Goal: Task Accomplishment & Management: Manage account settings

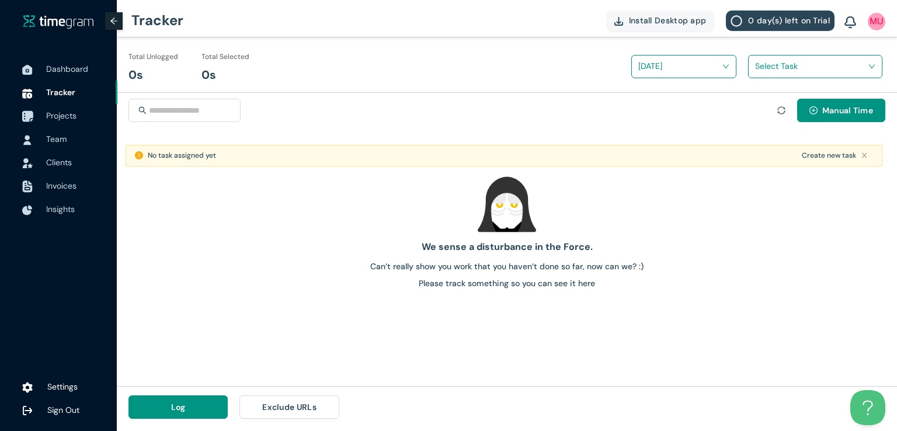
click at [61, 113] on span "Projects" at bounding box center [61, 115] width 30 height 11
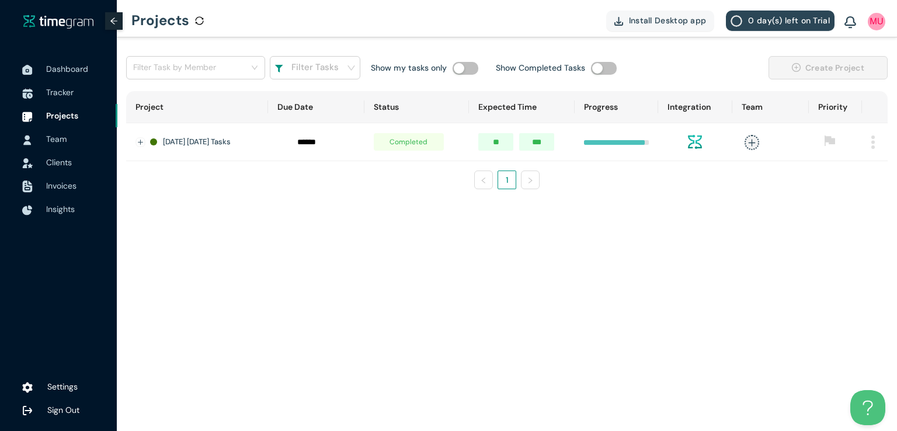
click at [837, 161] on td at bounding box center [835, 142] width 53 height 38
click at [873, 142] on img at bounding box center [873, 141] width 4 height 13
click at [850, 192] on span "Delete" at bounding box center [858, 195] width 25 height 13
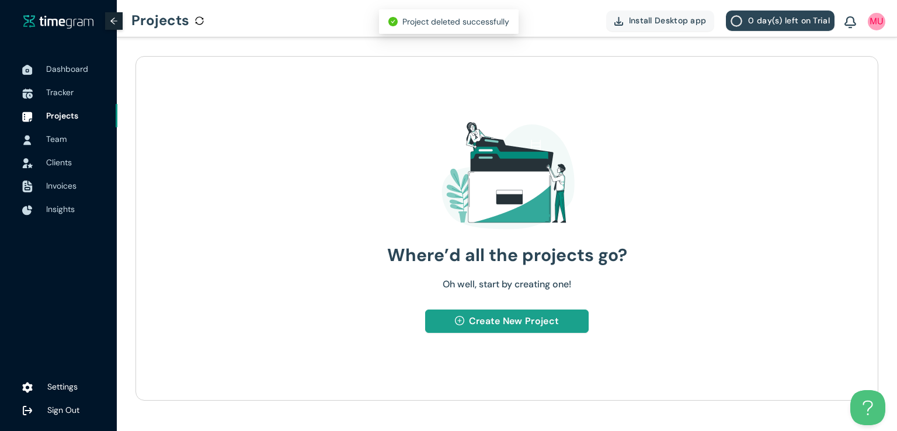
click at [502, 322] on span "Create New Project" at bounding box center [514, 321] width 90 height 15
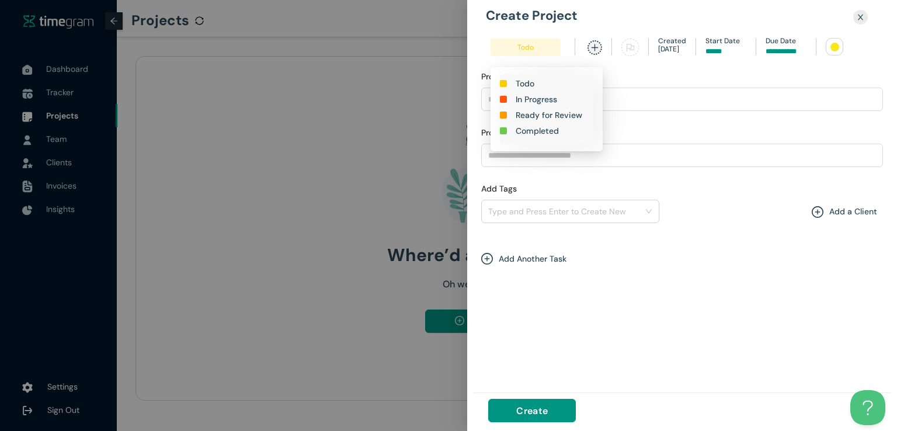
click at [539, 98] on h1 "In Progress" at bounding box center [536, 99] width 41 height 13
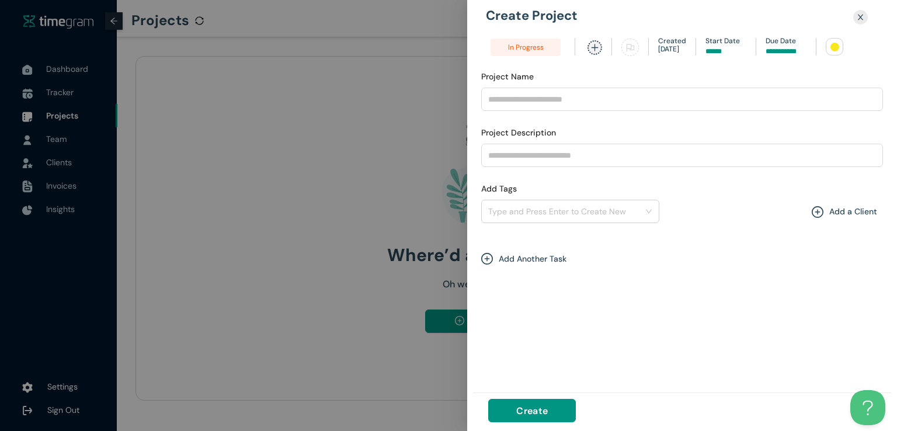
click at [773, 57] on div "In Progress Created [DATE] Start Date Due Date" at bounding box center [666, 48] width 371 height 20
click at [776, 51] on input at bounding box center [786, 51] width 41 height 11
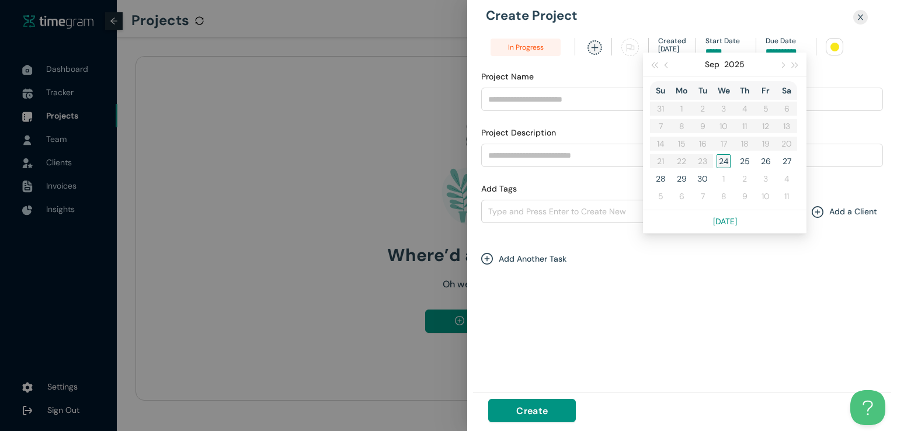
type input "******"
click at [720, 164] on div "24" at bounding box center [724, 161] width 14 height 14
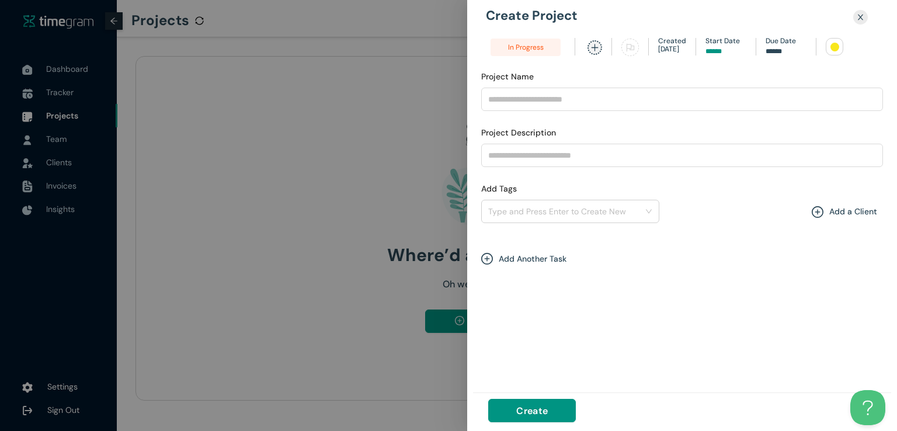
click at [832, 43] on div at bounding box center [834, 47] width 9 height 9
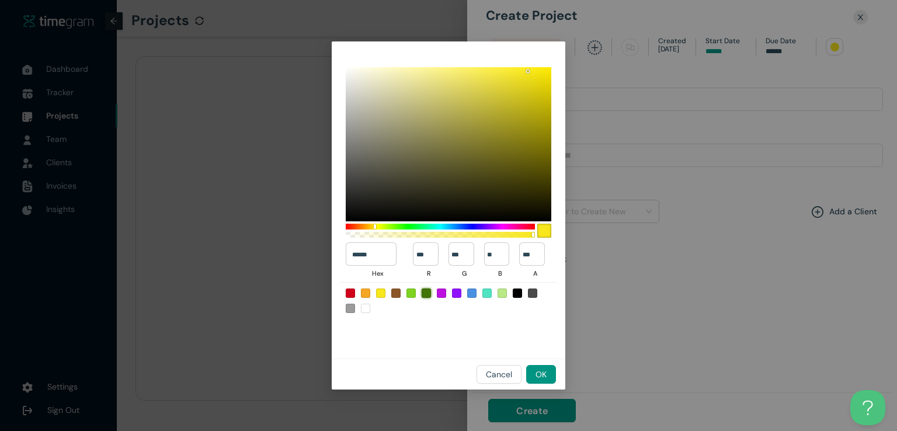
click at [426, 290] on div at bounding box center [426, 293] width 9 height 9
type input "******"
type input "**"
type input "***"
type input "*"
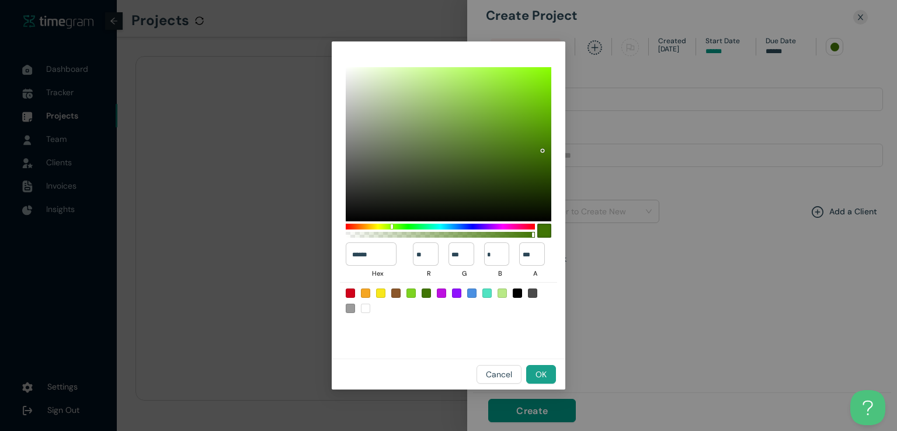
click at [544, 371] on span "OK" at bounding box center [541, 374] width 11 height 13
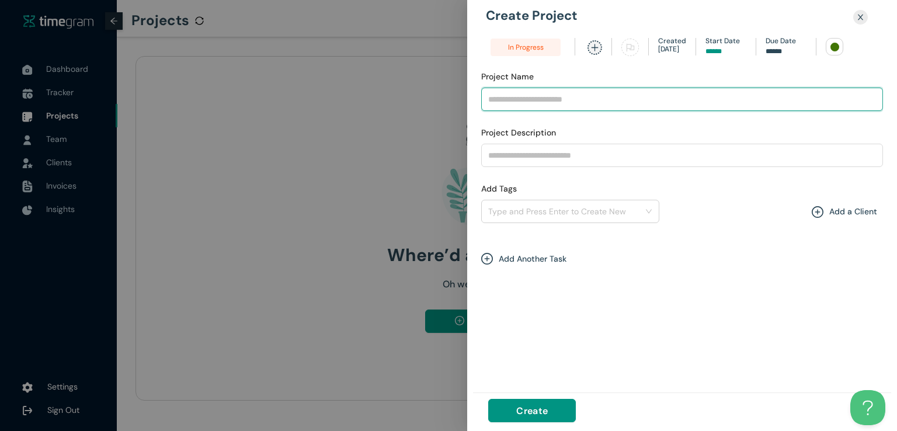
click at [592, 100] on input "Project Name" at bounding box center [682, 99] width 402 height 23
type input "**********"
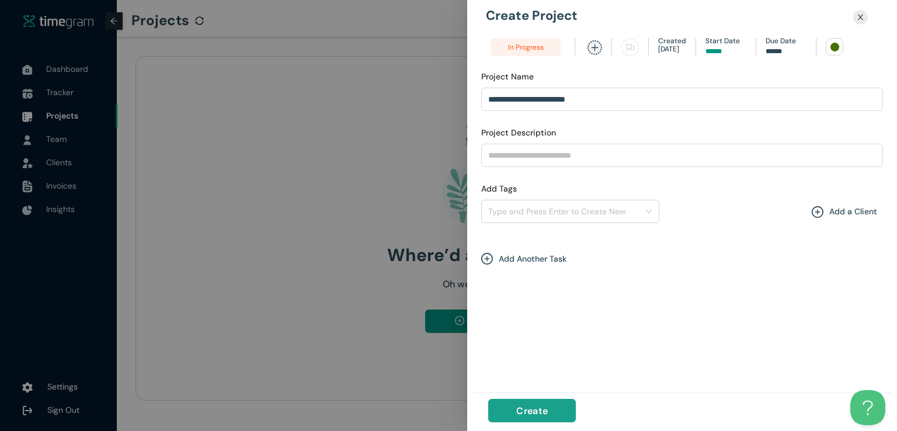
click at [554, 405] on button "Create" at bounding box center [532, 410] width 88 height 23
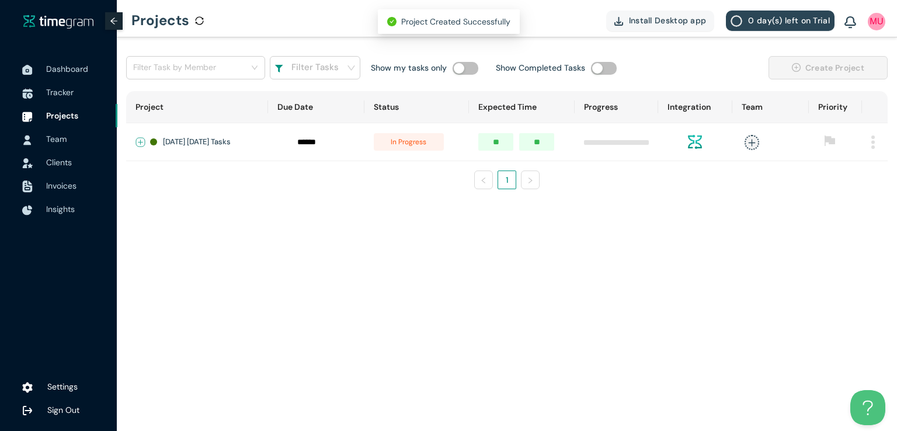
click at [142, 138] on button "Expand row" at bounding box center [140, 142] width 9 height 9
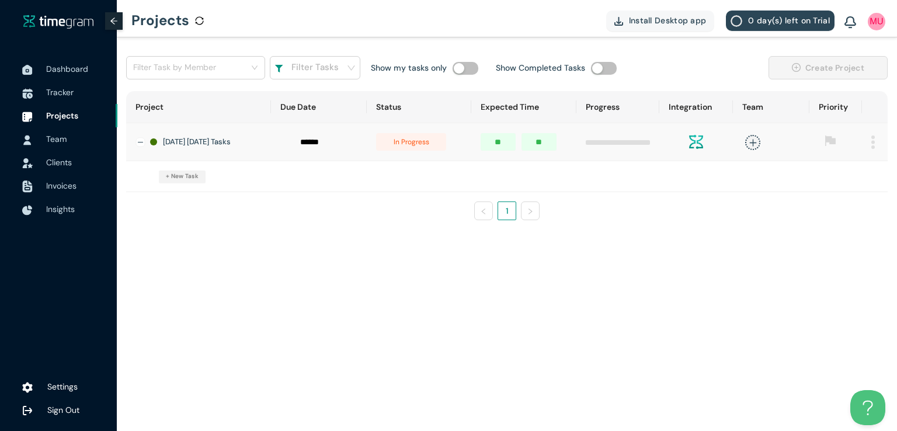
click at [185, 180] on span "+ New Task" at bounding box center [182, 176] width 33 height 9
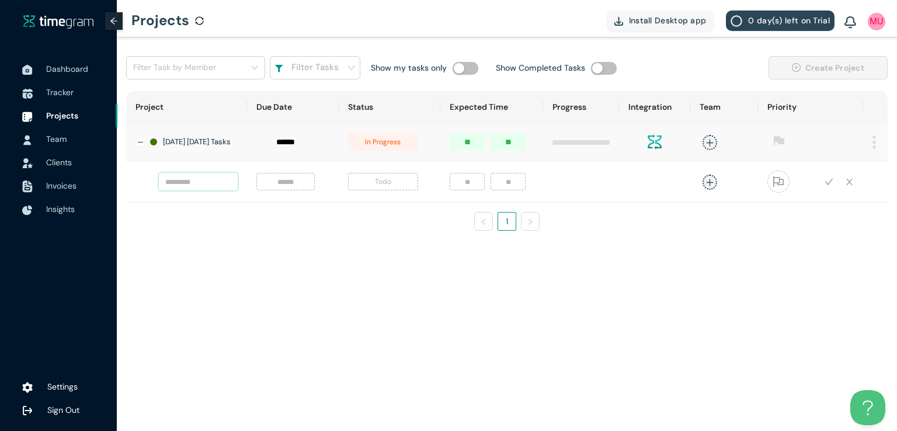
click at [197, 186] on input "text" at bounding box center [198, 182] width 79 height 18
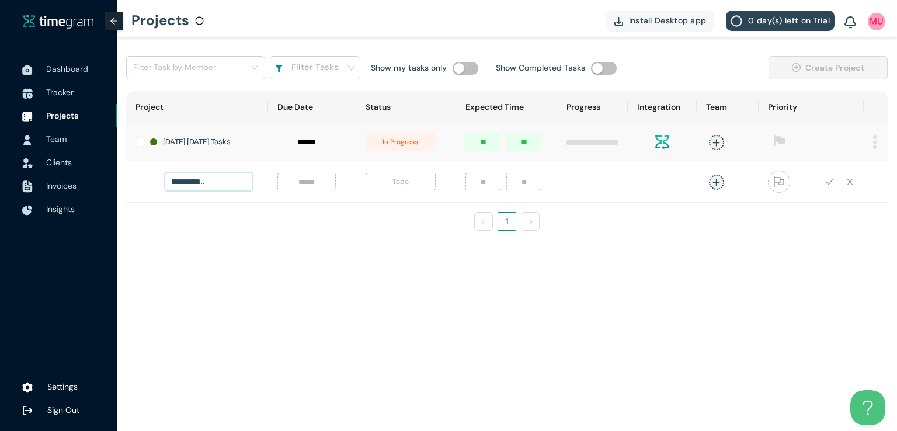
scroll to position [0, 91]
type input "**********"
click at [292, 187] on input at bounding box center [306, 181] width 44 height 13
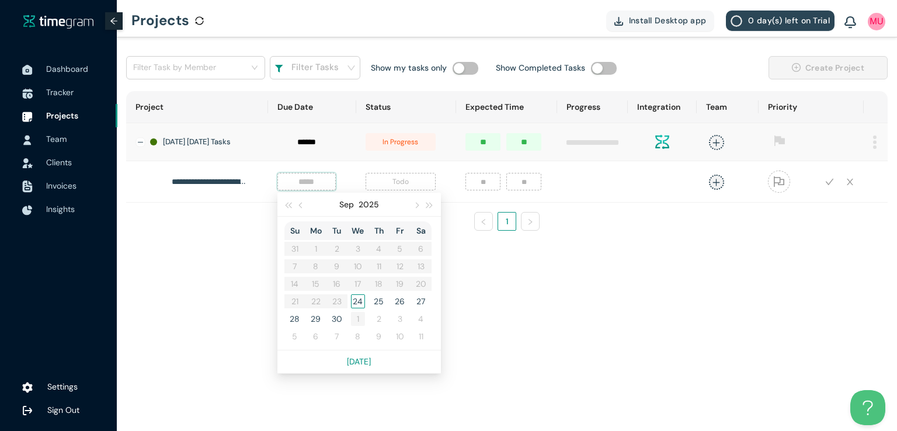
click at [347, 315] on td "1" at bounding box center [357, 319] width 21 height 18
click at [294, 186] on input "*****" at bounding box center [306, 181] width 44 height 13
click at [298, 208] on span "button" at bounding box center [301, 206] width 6 height 6
type input "******"
click at [351, 304] on div "24" at bounding box center [358, 301] width 14 height 14
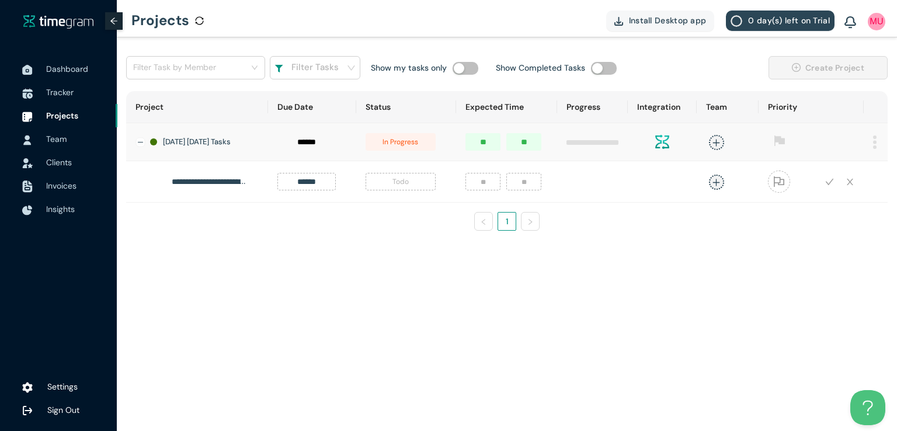
click at [392, 181] on span "Todo" at bounding box center [401, 182] width 70 height 18
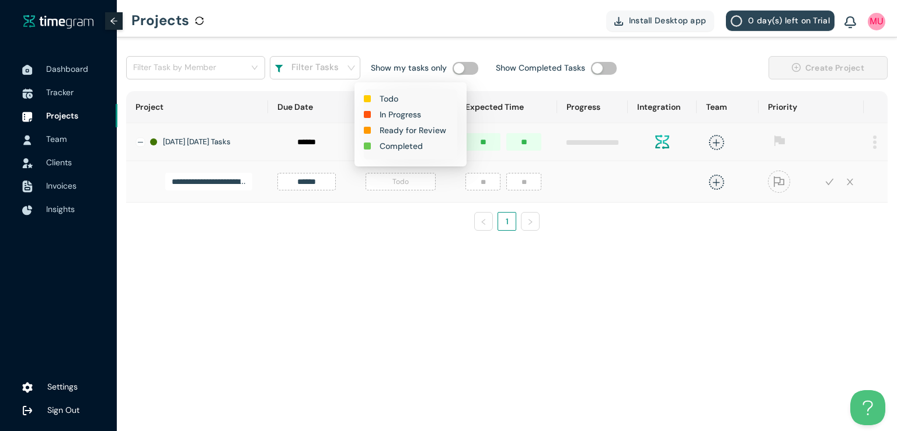
click at [399, 116] on h1 "In Progress" at bounding box center [400, 114] width 41 height 13
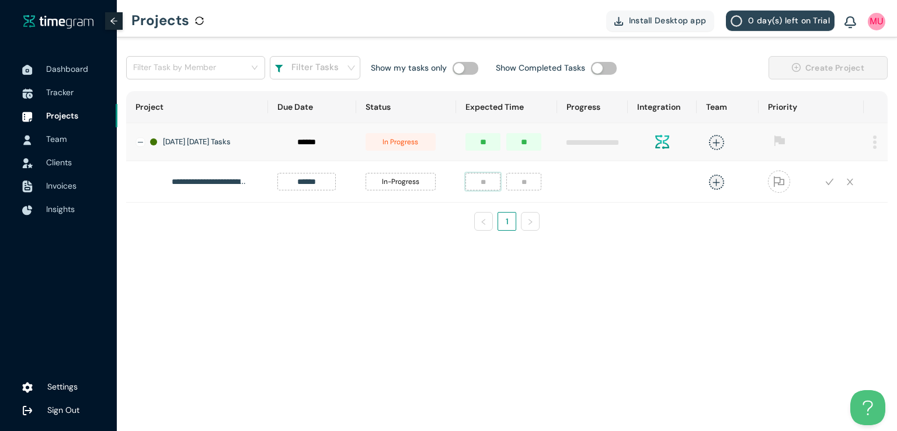
click at [469, 186] on input "number" at bounding box center [482, 182] width 35 height 18
type input "*"
type input "**"
click at [713, 189] on span "plus" at bounding box center [716, 182] width 15 height 15
click at [637, 266] on div "[DEMOGRAPHIC_DATA][PERSON_NAME]" at bounding box center [624, 265] width 89 height 12
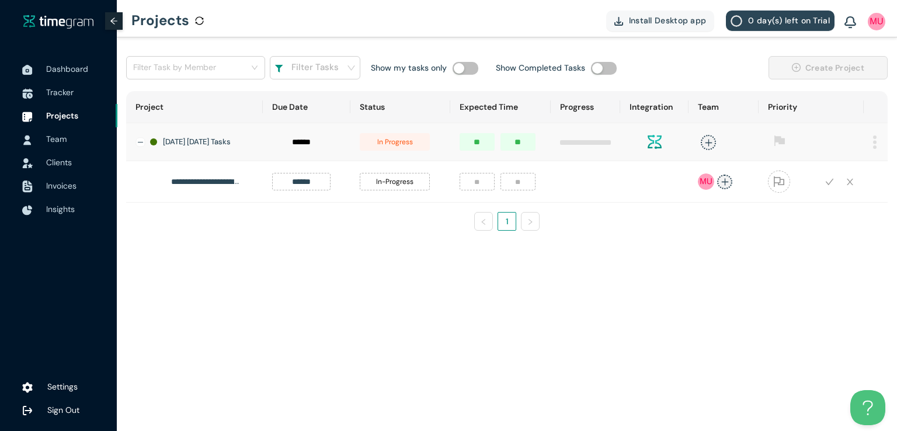
click at [854, 249] on div "**********" at bounding box center [507, 147] width 780 height 221
click at [829, 185] on icon "check" at bounding box center [829, 182] width 8 height 6
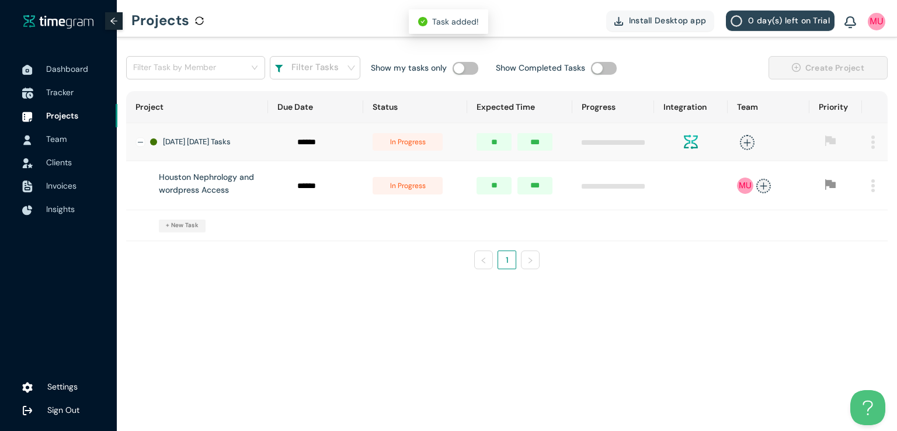
click at [58, 88] on span "Tracker" at bounding box center [59, 92] width 27 height 11
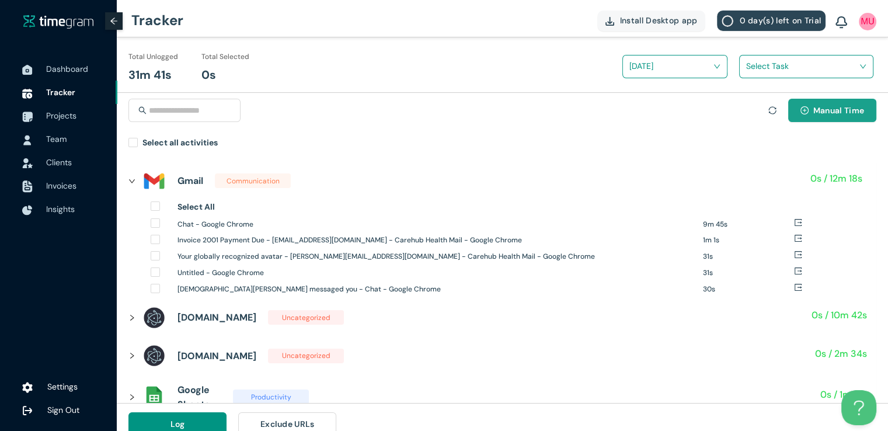
click at [808, 113] on icon "plus-circle" at bounding box center [805, 110] width 8 height 8
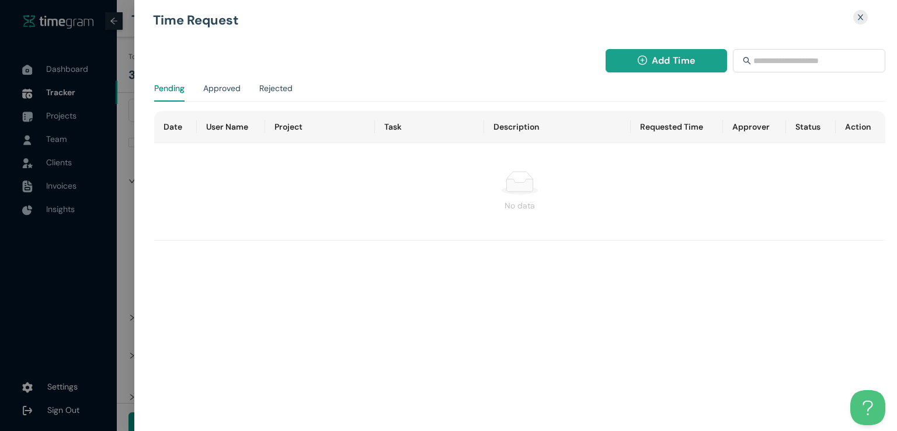
click at [659, 58] on span "Add Time" at bounding box center [673, 60] width 43 height 15
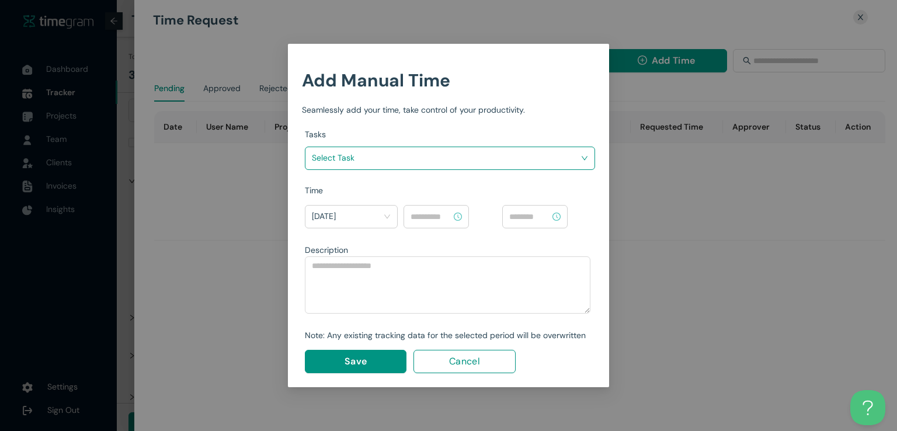
click at [497, 164] on input "search" at bounding box center [446, 158] width 268 height 18
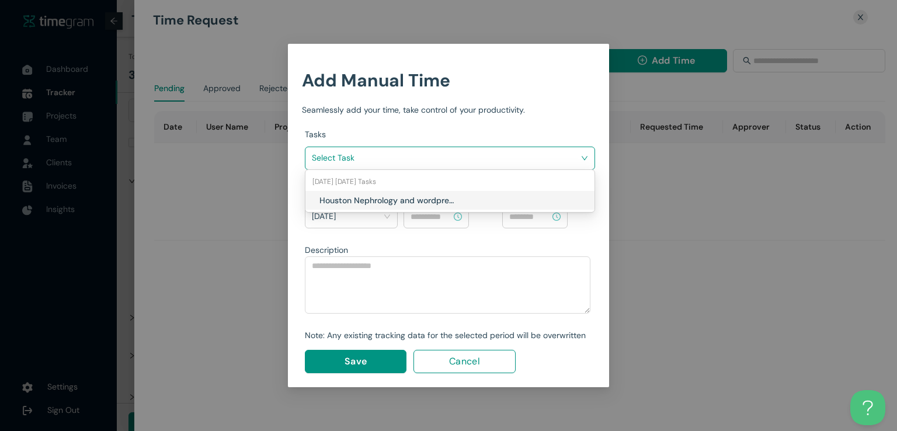
click at [430, 191] on div "Houston Nephrology and wordpress Access" at bounding box center [449, 200] width 289 height 19
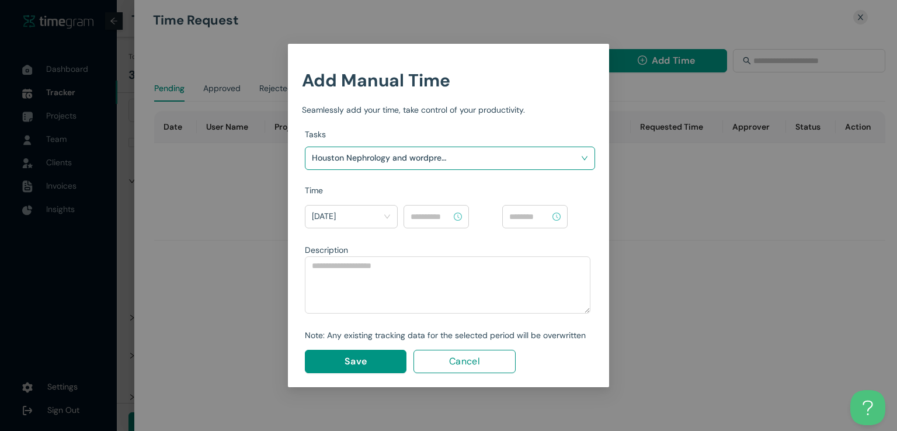
click at [435, 207] on div at bounding box center [436, 216] width 65 height 23
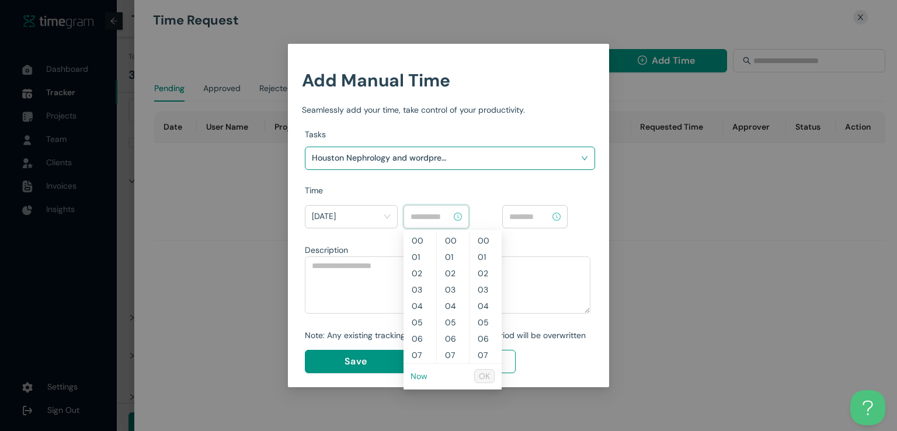
click at [418, 376] on link "Now" at bounding box center [419, 376] width 17 height 11
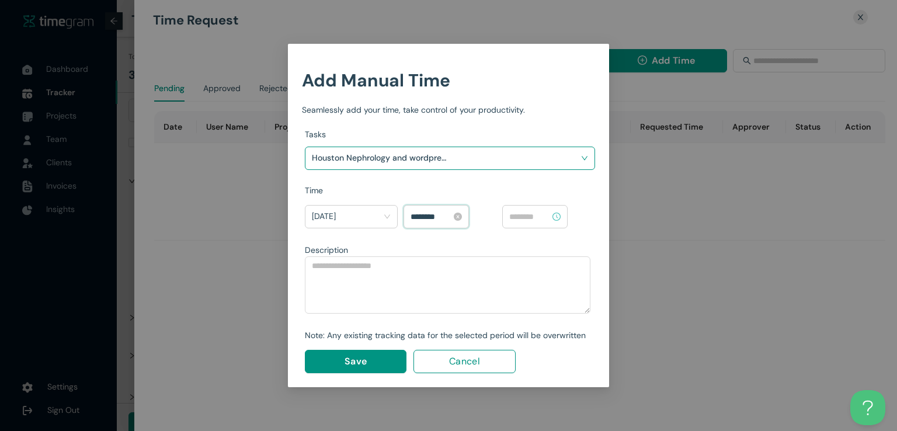
scroll to position [213, 0]
click at [417, 214] on input "********" at bounding box center [431, 216] width 41 height 13
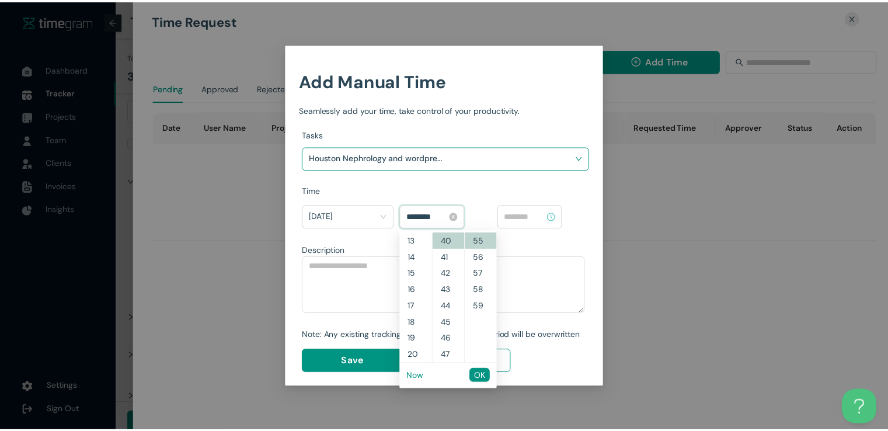
scroll to position [164, 0]
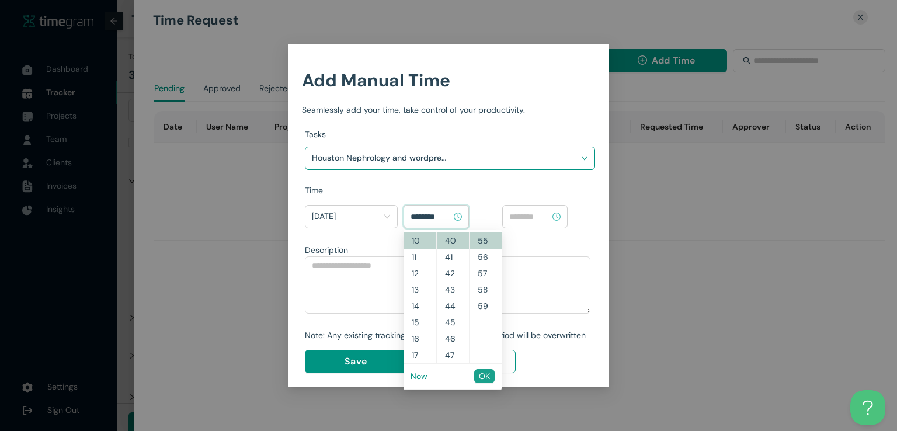
click at [488, 378] on span "OK" at bounding box center [484, 376] width 11 height 13
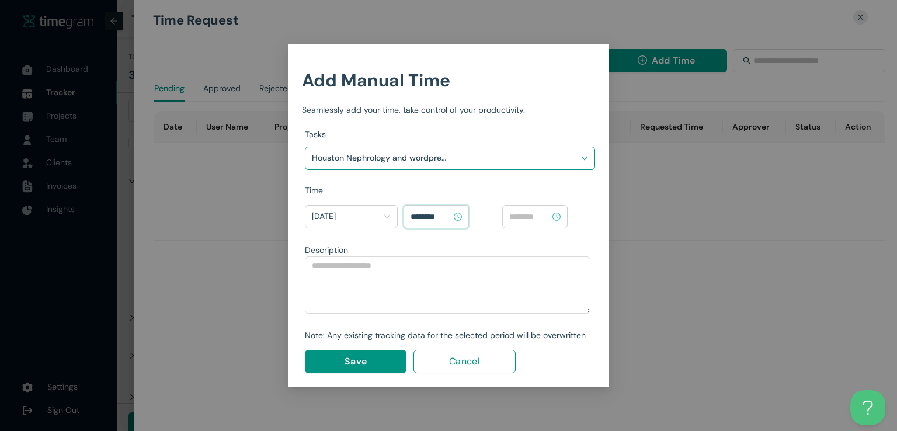
type input "********"
click at [541, 213] on input at bounding box center [529, 216] width 41 height 13
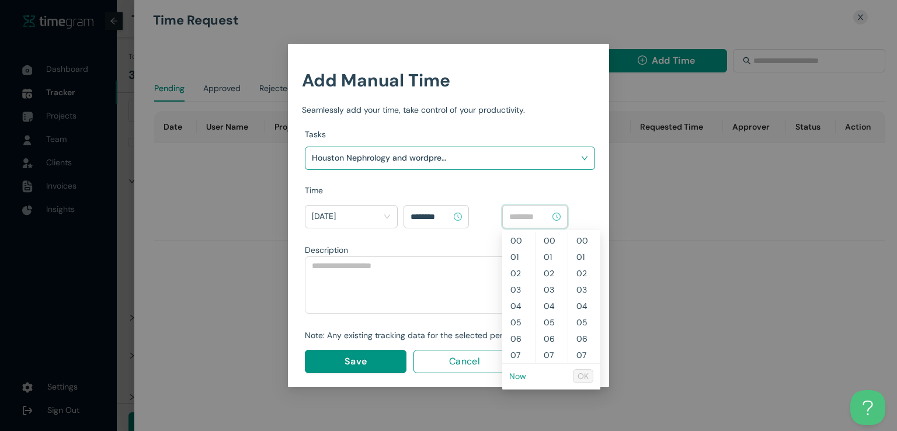
click at [516, 378] on link "Now" at bounding box center [517, 376] width 17 height 11
type input "********"
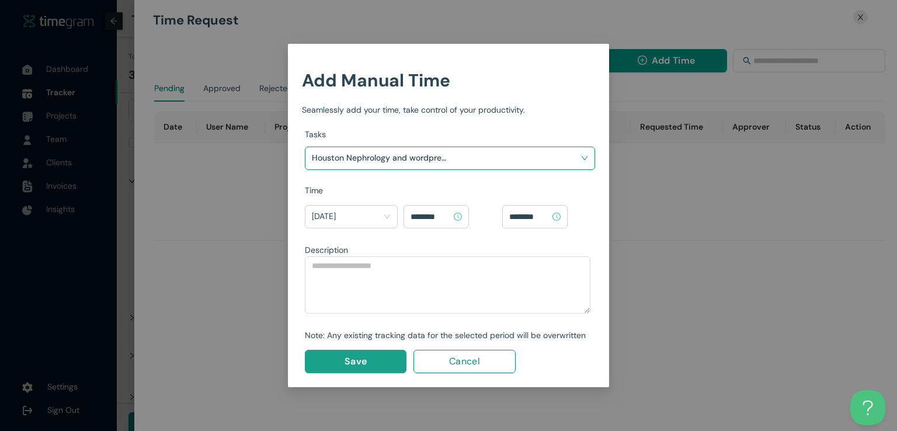
click at [376, 362] on button "Save" at bounding box center [356, 361] width 102 height 23
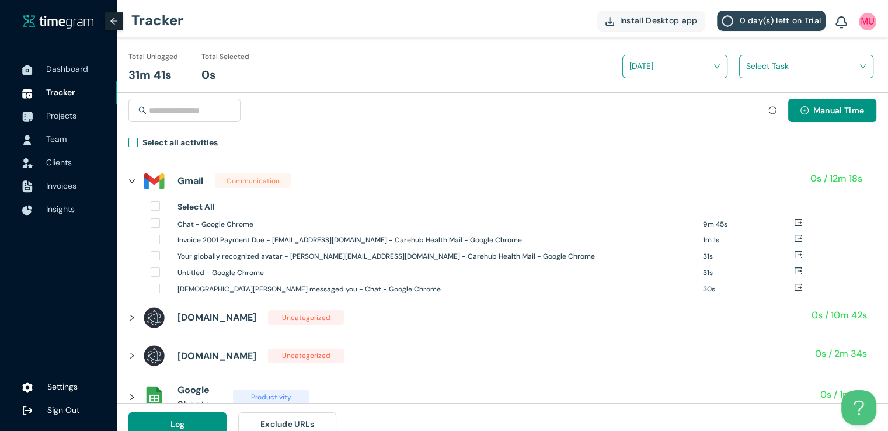
click at [138, 142] on span "Select all activities" at bounding box center [180, 144] width 85 height 17
click at [758, 68] on input "search" at bounding box center [802, 66] width 112 height 18
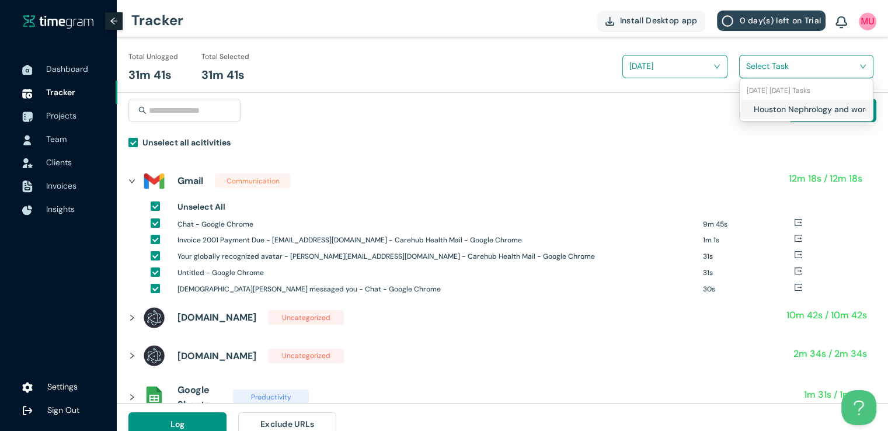
click at [752, 110] on div "Houston Nephrology and wordpress Access" at bounding box center [806, 109] width 133 height 19
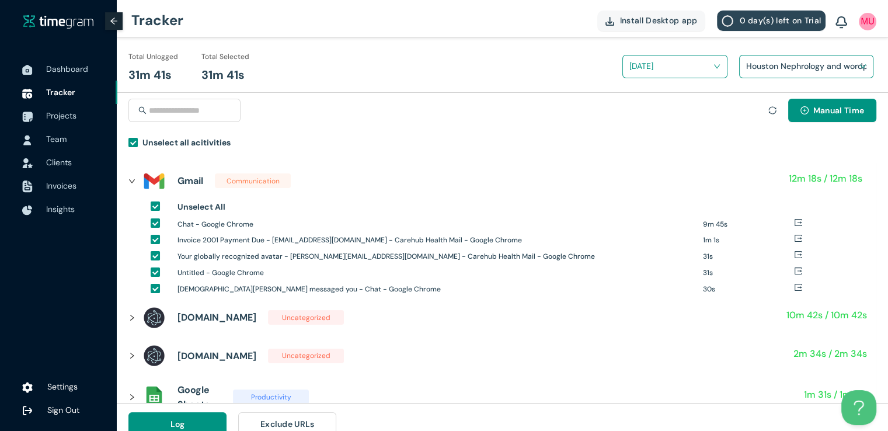
scroll to position [13, 0]
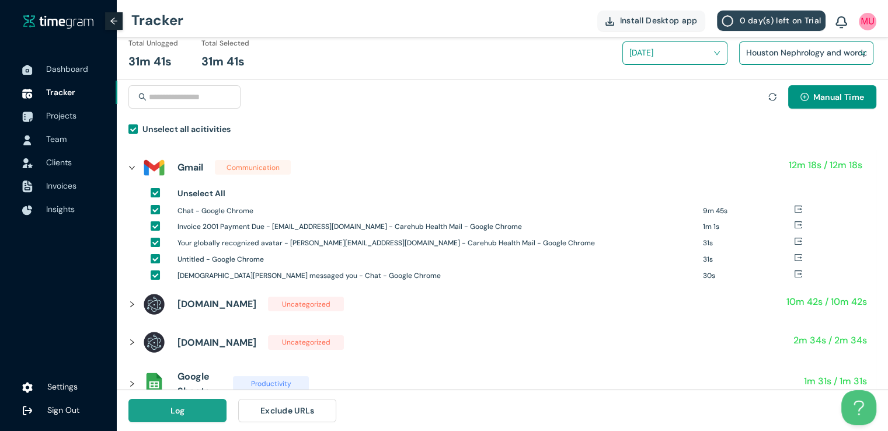
click at [165, 406] on button "Log" at bounding box center [177, 410] width 98 height 23
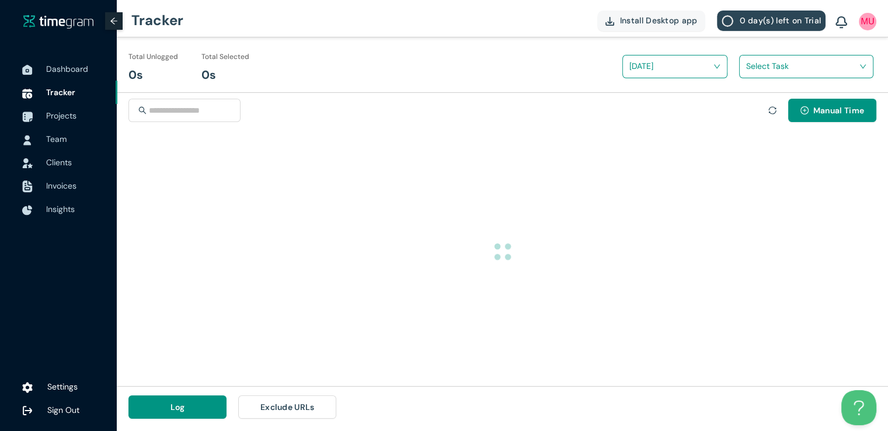
scroll to position [0, 0]
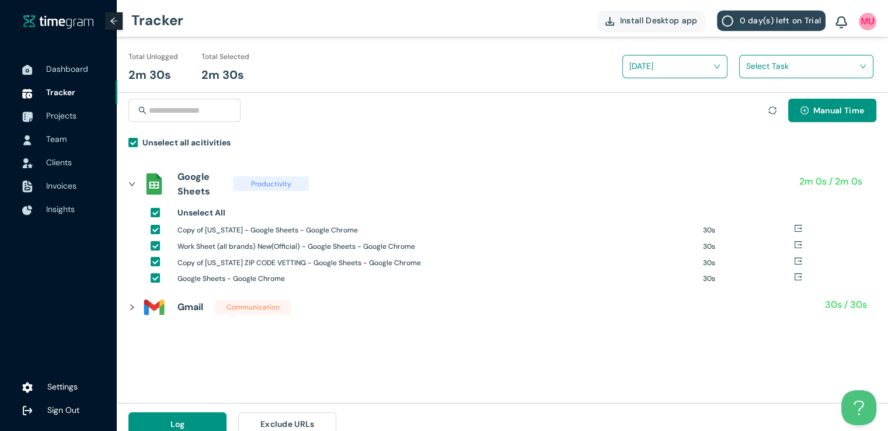
click at [758, 72] on input "search" at bounding box center [802, 66] width 112 height 18
click at [749, 107] on div "Houston Nephrology and wordpress Access" at bounding box center [806, 109] width 133 height 19
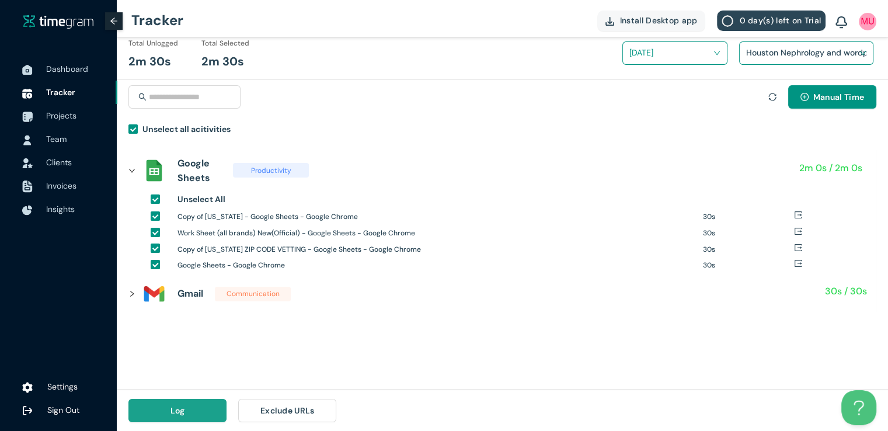
click at [201, 409] on button "Log" at bounding box center [177, 410] width 98 height 23
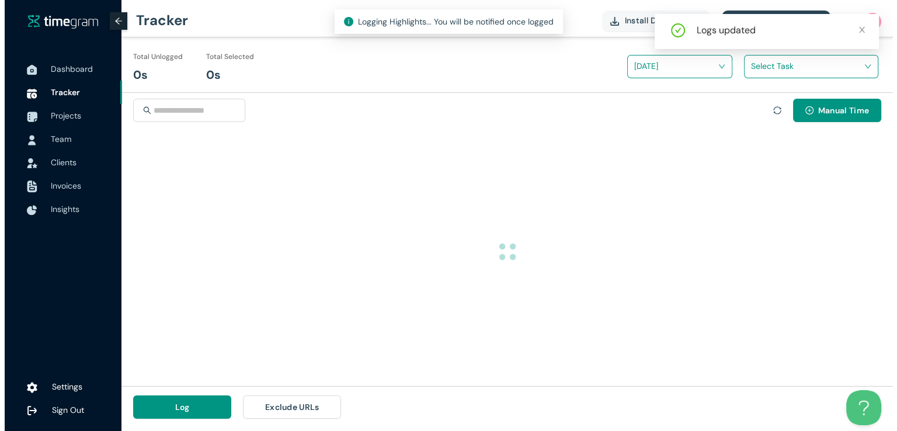
scroll to position [0, 0]
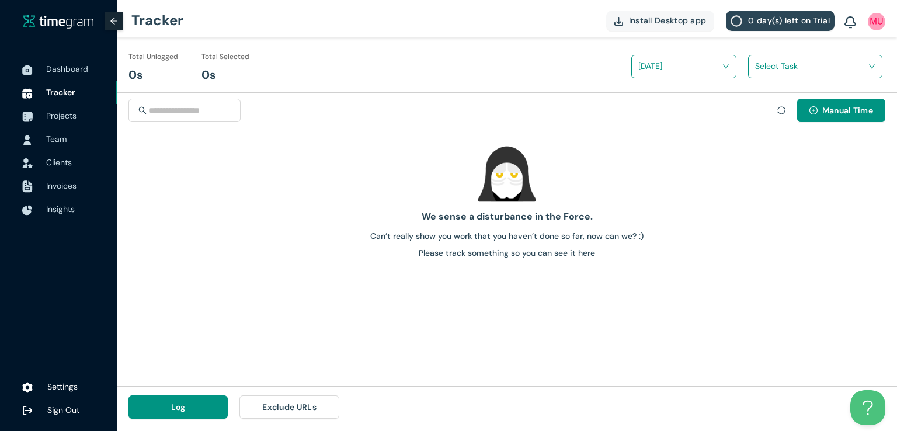
click at [785, 75] on span at bounding box center [811, 66] width 112 height 19
click at [676, 337] on div "We sense a disturbance in the Force. Can’t really show you work that you haven’…" at bounding box center [507, 261] width 780 height 250
click at [60, 120] on span "Projects" at bounding box center [61, 115] width 30 height 11
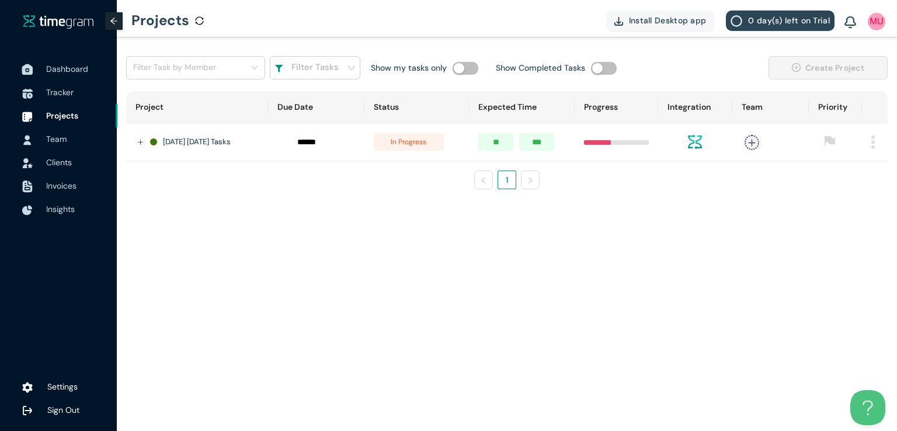
click at [65, 66] on span "Dashboard" at bounding box center [67, 69] width 42 height 11
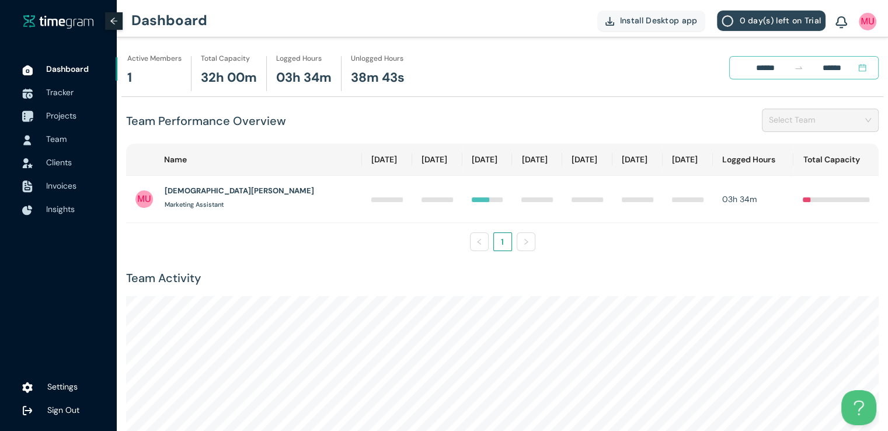
click at [53, 116] on span "Projects" at bounding box center [61, 115] width 30 height 11
